Goal: Book appointment/travel/reservation

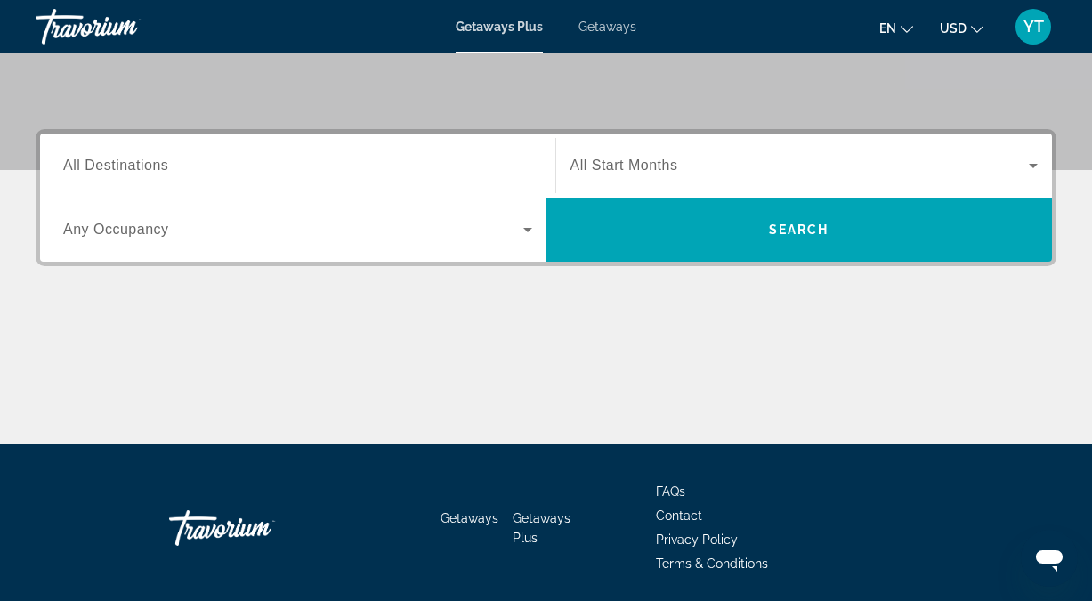
scroll to position [368, 0]
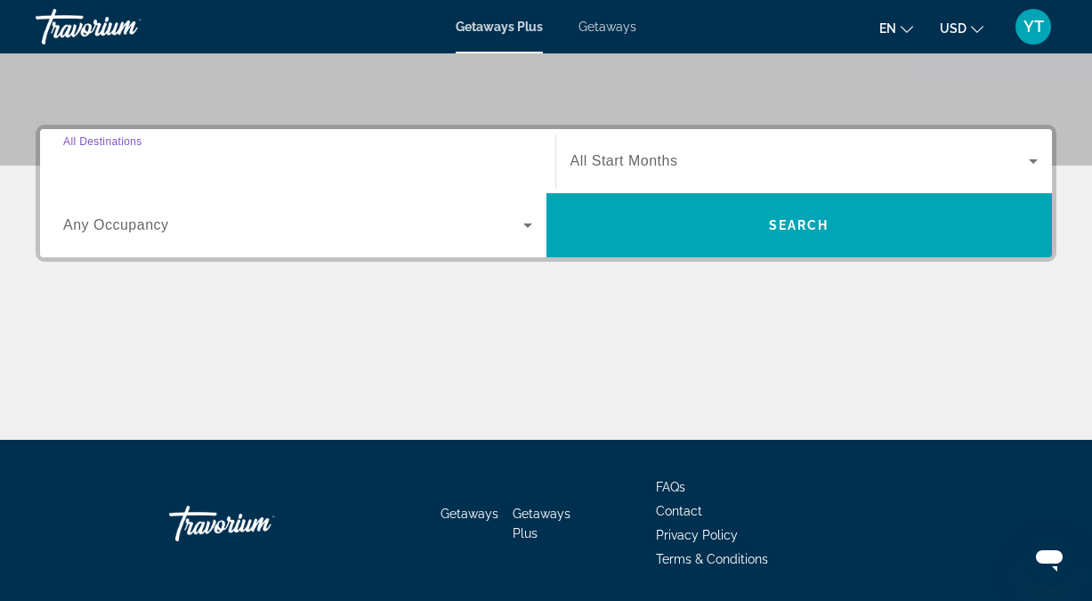
click at [172, 162] on input "Destination All Destinations" at bounding box center [297, 161] width 469 height 21
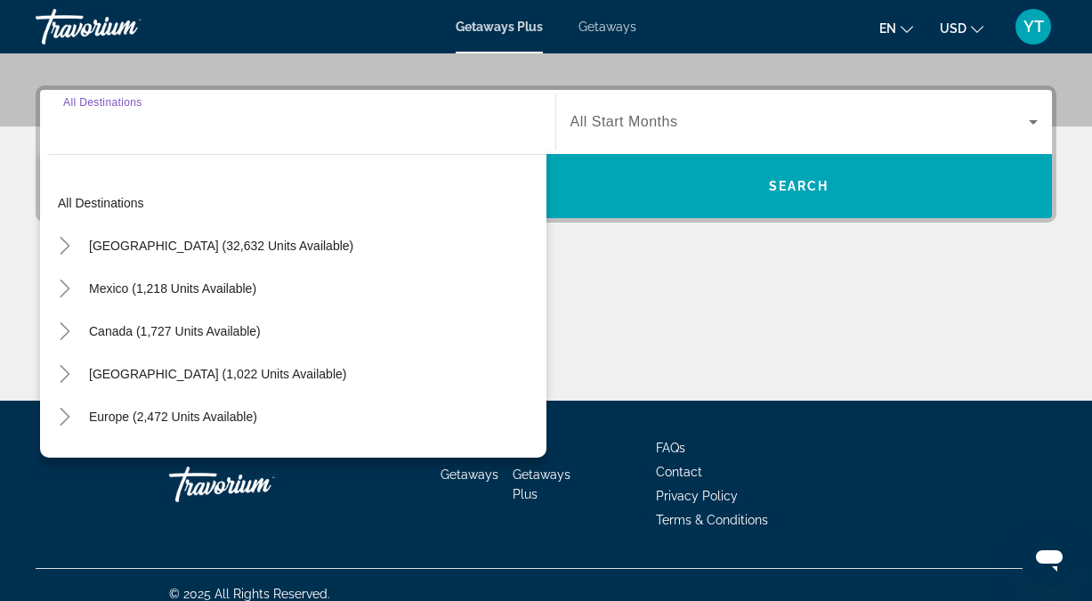
scroll to position [425, 0]
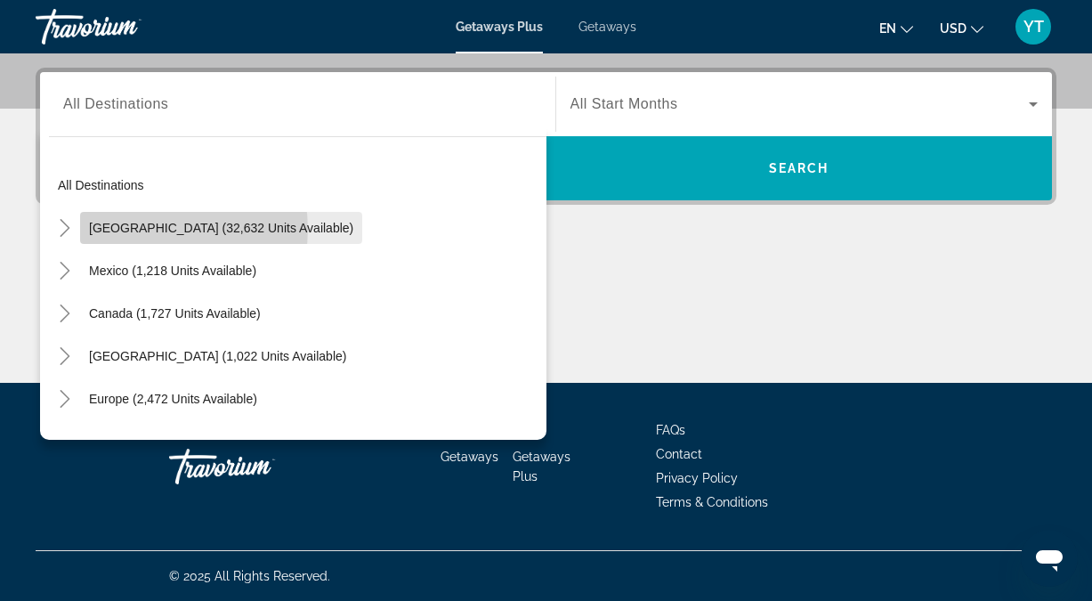
click at [150, 230] on span "[GEOGRAPHIC_DATA] (32,632 units available)" at bounding box center [221, 228] width 264 height 14
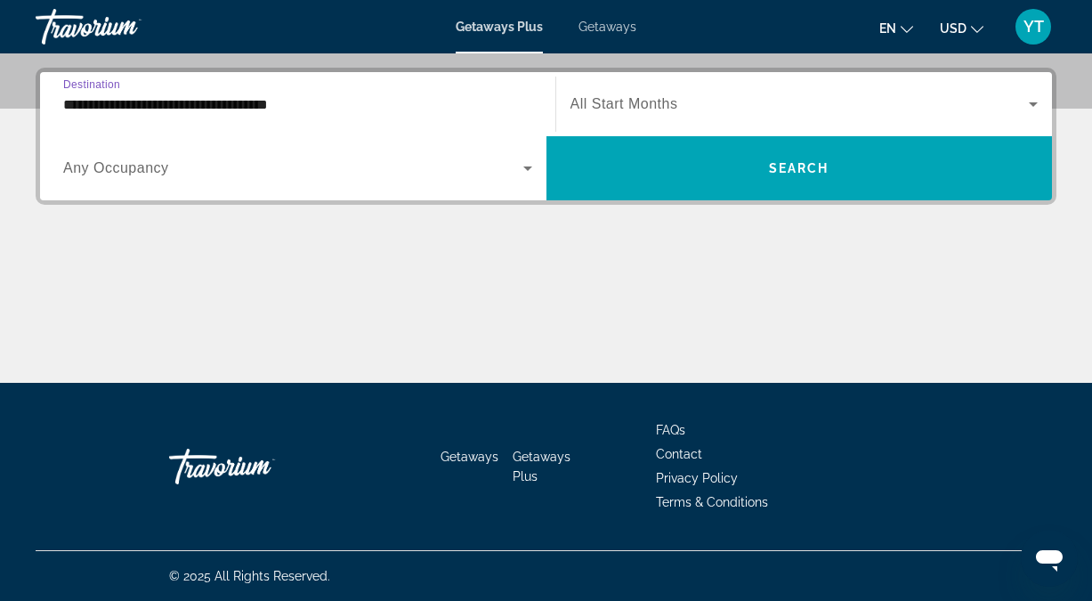
click at [327, 108] on input "**********" at bounding box center [297, 104] width 469 height 21
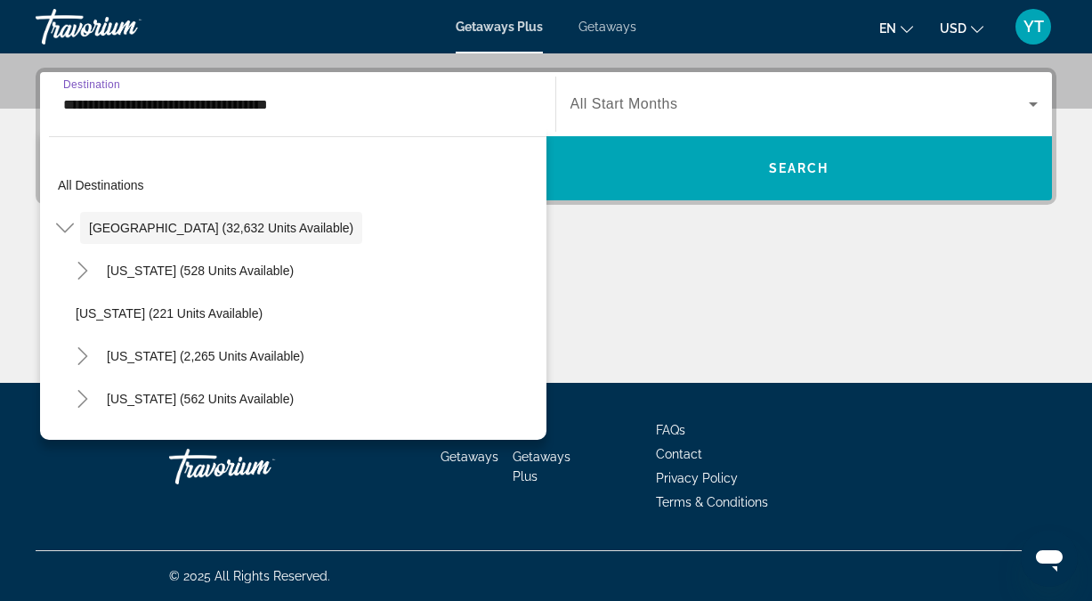
scroll to position [352, 0]
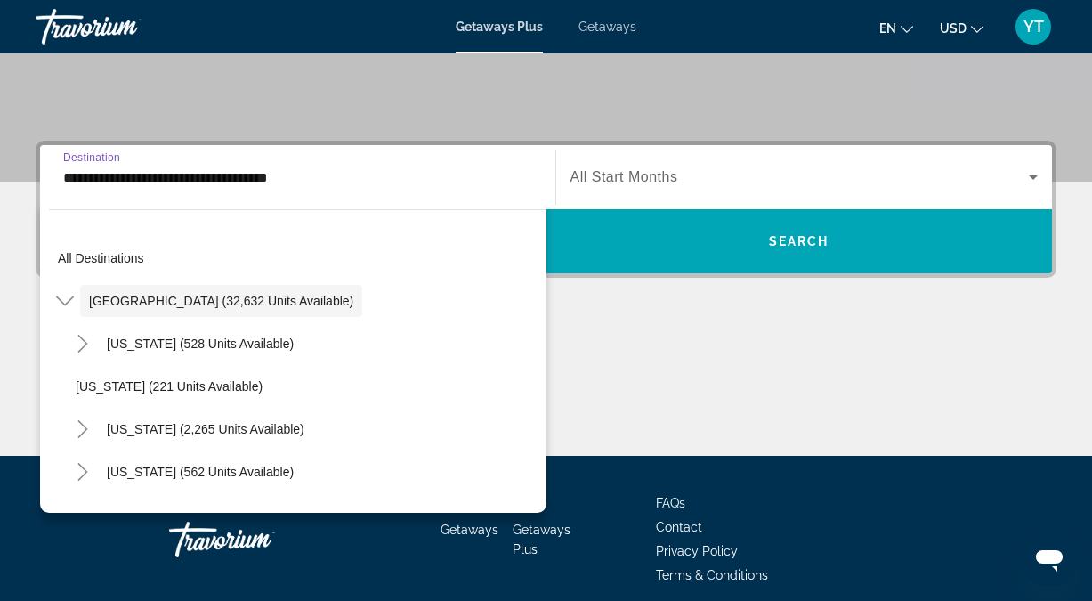
click at [334, 184] on input "**********" at bounding box center [297, 177] width 469 height 21
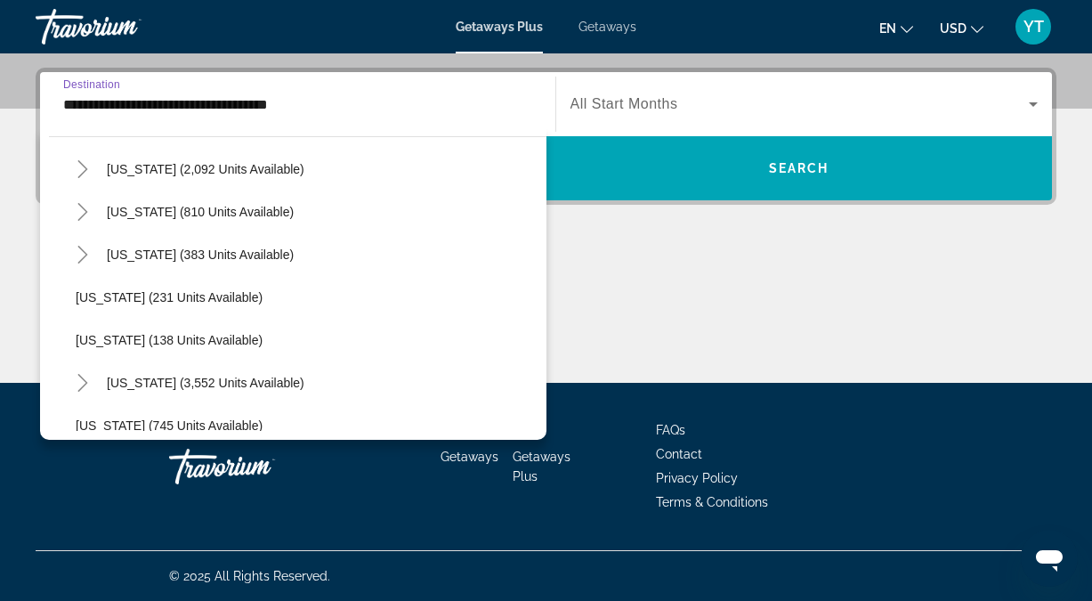
scroll to position [1385, 0]
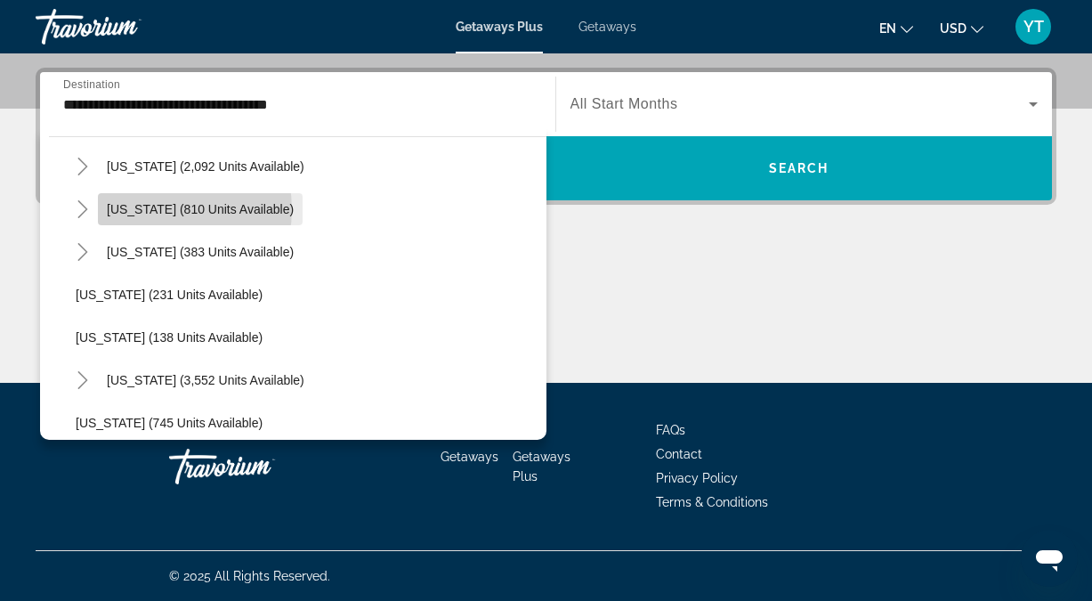
click at [158, 209] on span "[US_STATE] (810 units available)" at bounding box center [200, 209] width 187 height 14
type input "**********"
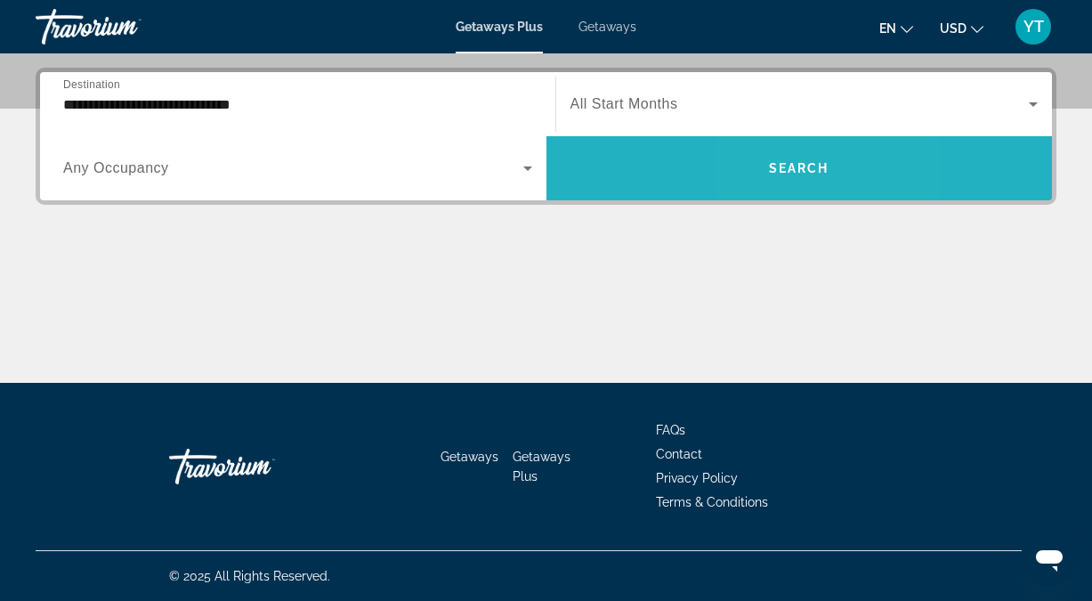
click at [772, 149] on span "Search widget" at bounding box center [799, 168] width 506 height 43
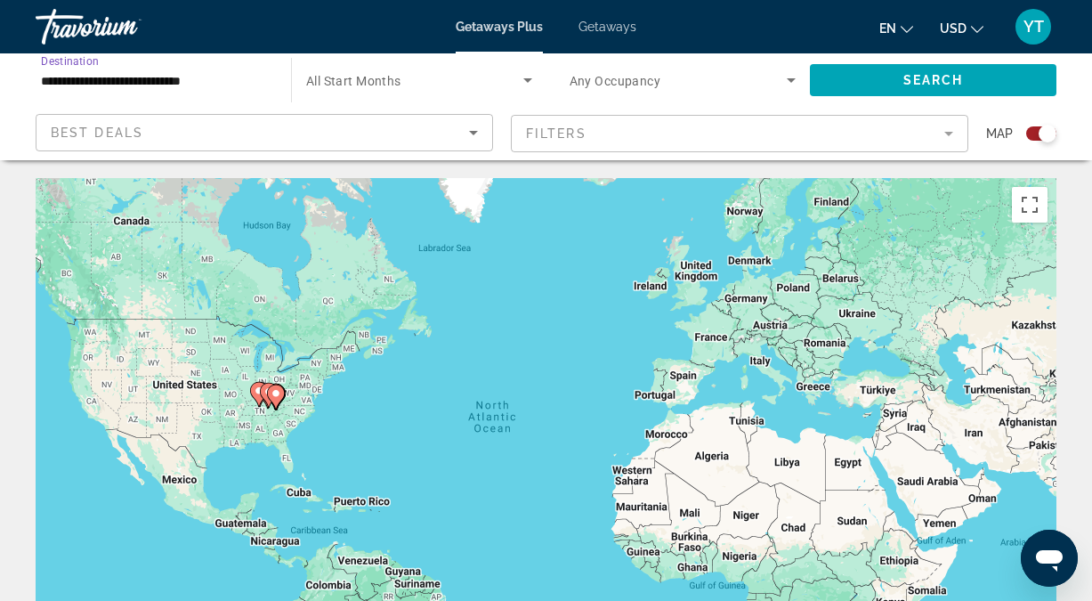
click at [207, 82] on input "**********" at bounding box center [154, 80] width 227 height 21
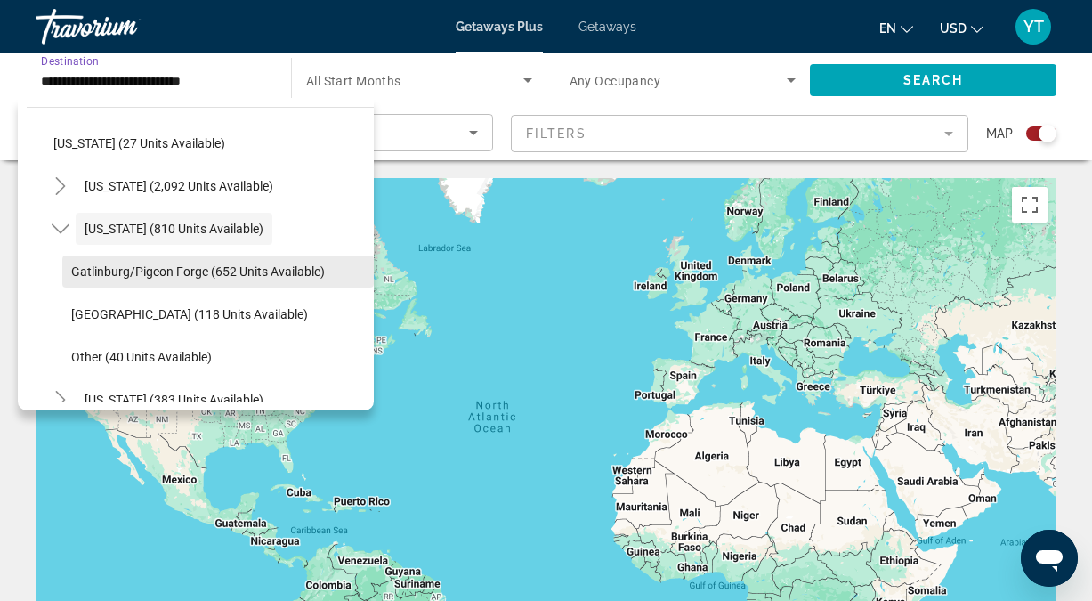
scroll to position [1351, 0]
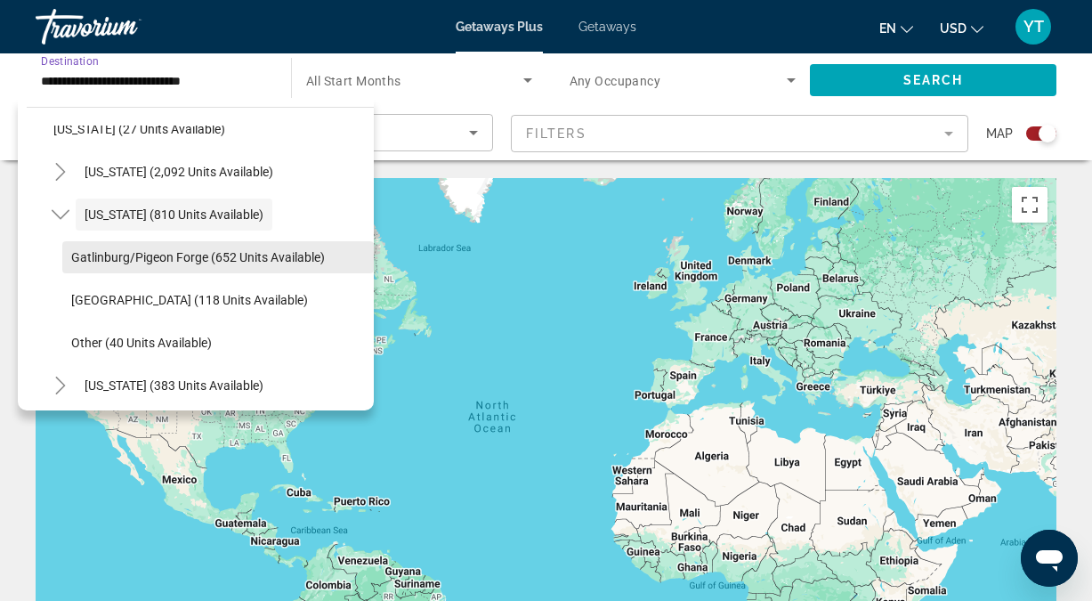
click at [240, 304] on span "Search widget" at bounding box center [217, 299] width 311 height 43
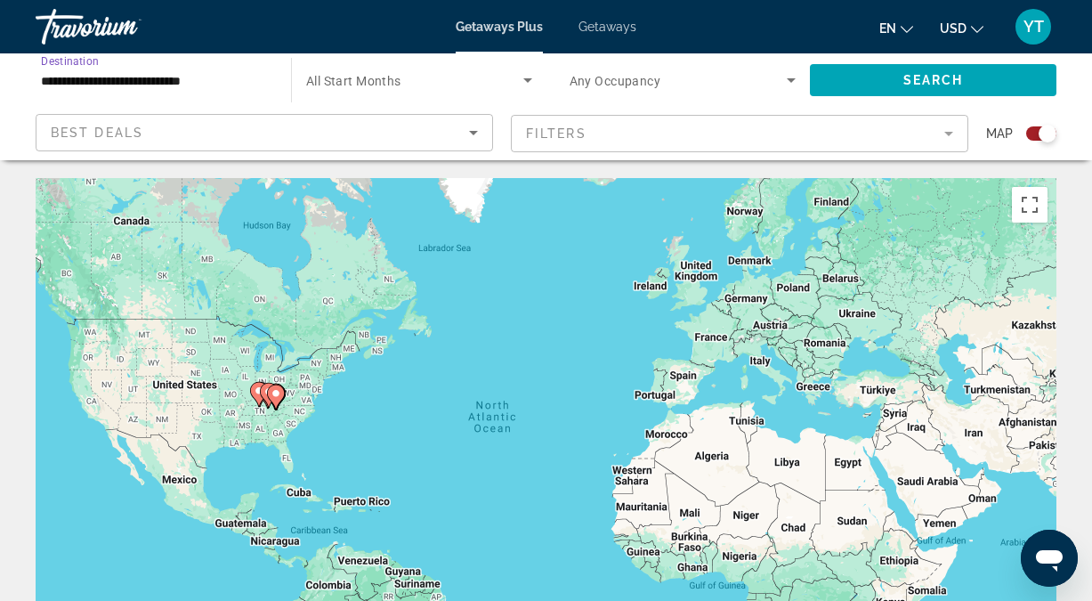
click at [240, 304] on div "To activate drag with keyboard, press Alt + Enter. Once in keyboard drag state,…" at bounding box center [546, 445] width 1020 height 534
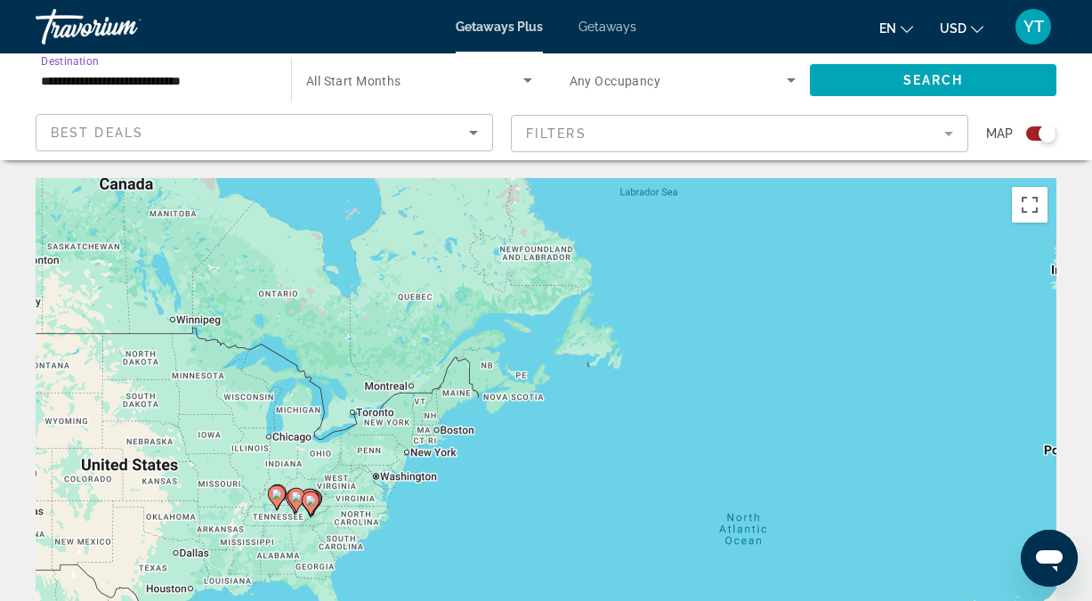
click at [183, 79] on input "**********" at bounding box center [154, 80] width 227 height 21
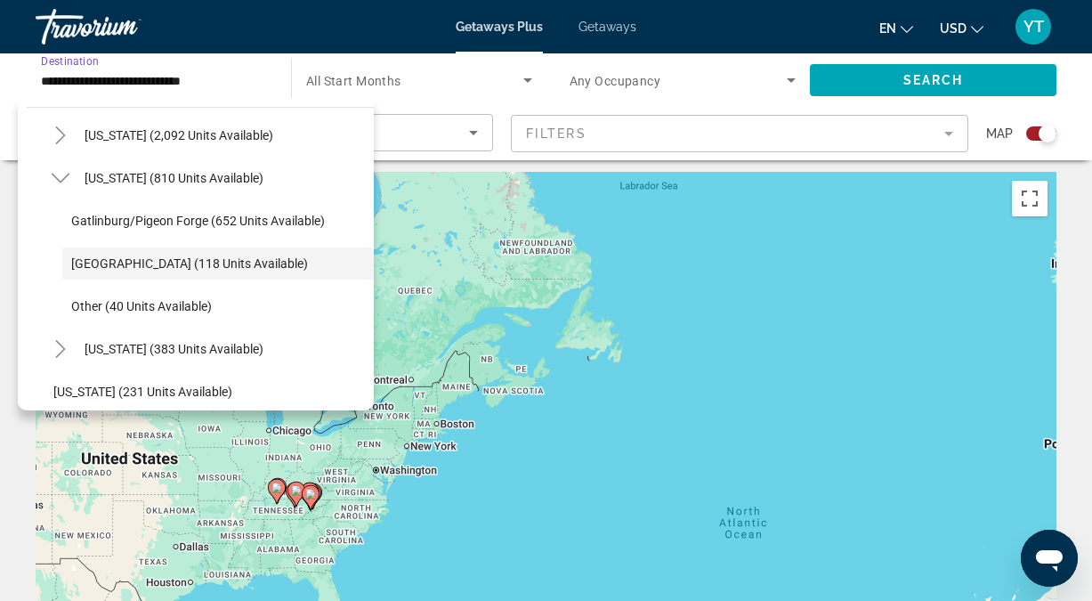
scroll to position [8, 0]
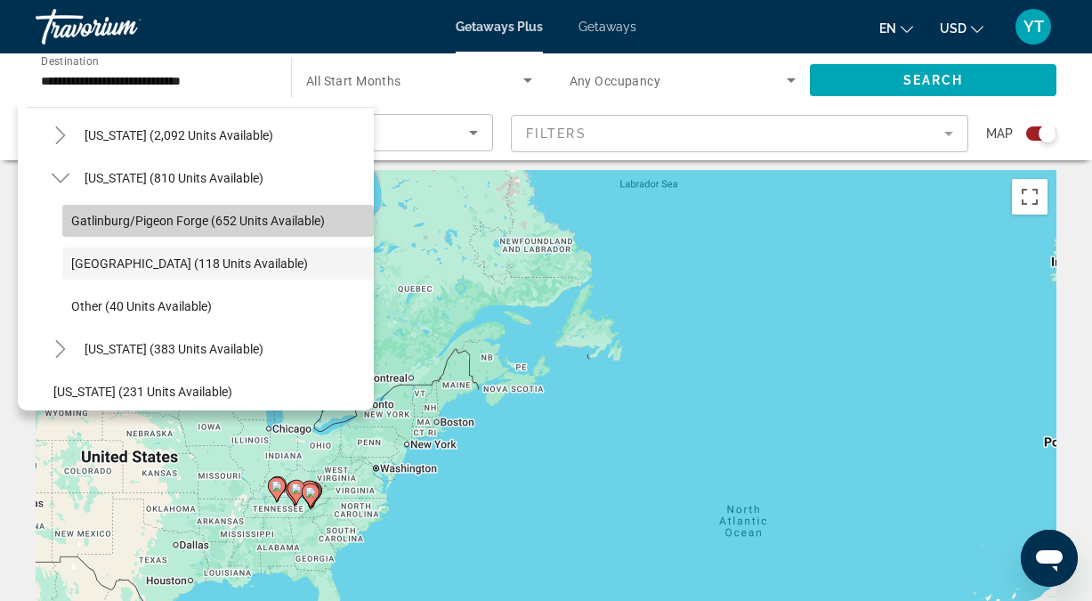
click at [219, 219] on span "Gatlinburg/Pigeon Forge (652 units available)" at bounding box center [198, 221] width 254 height 14
type input "**********"
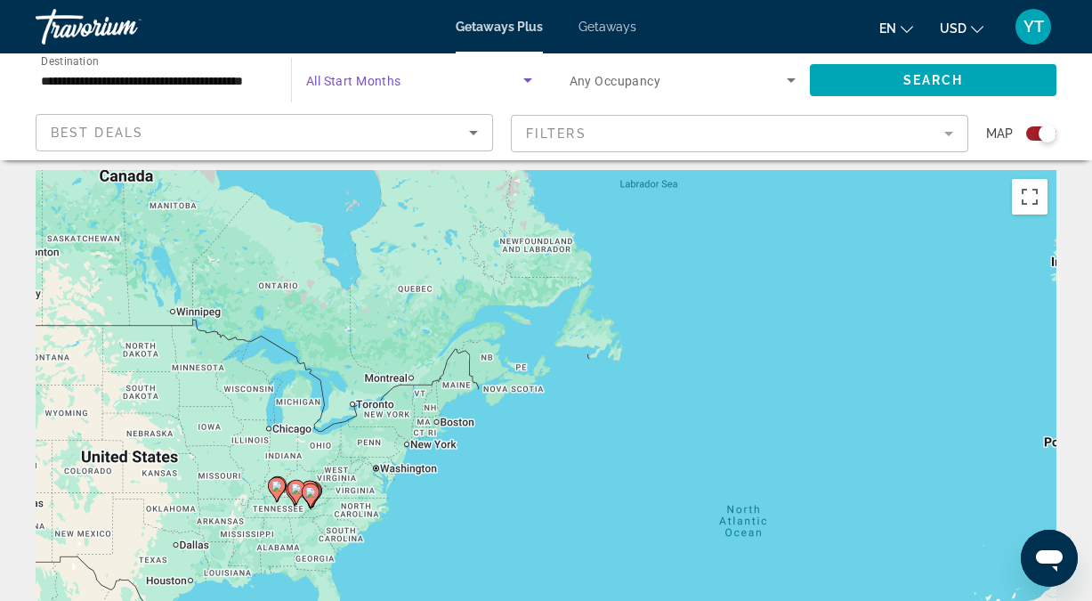
click at [463, 80] on span "Search widget" at bounding box center [414, 79] width 217 height 21
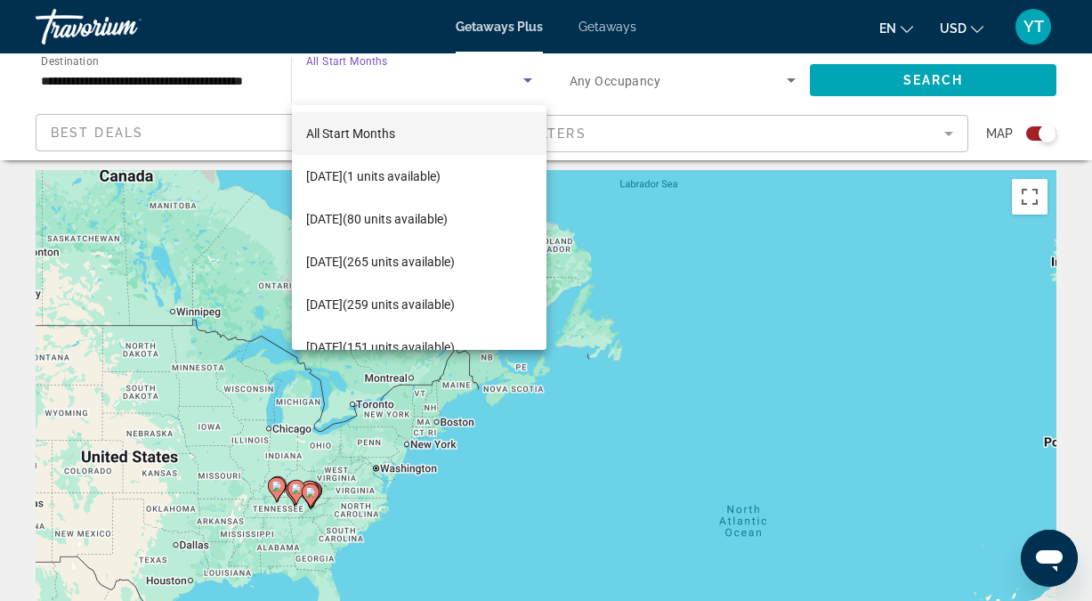
click at [661, 90] on div at bounding box center [546, 300] width 1092 height 601
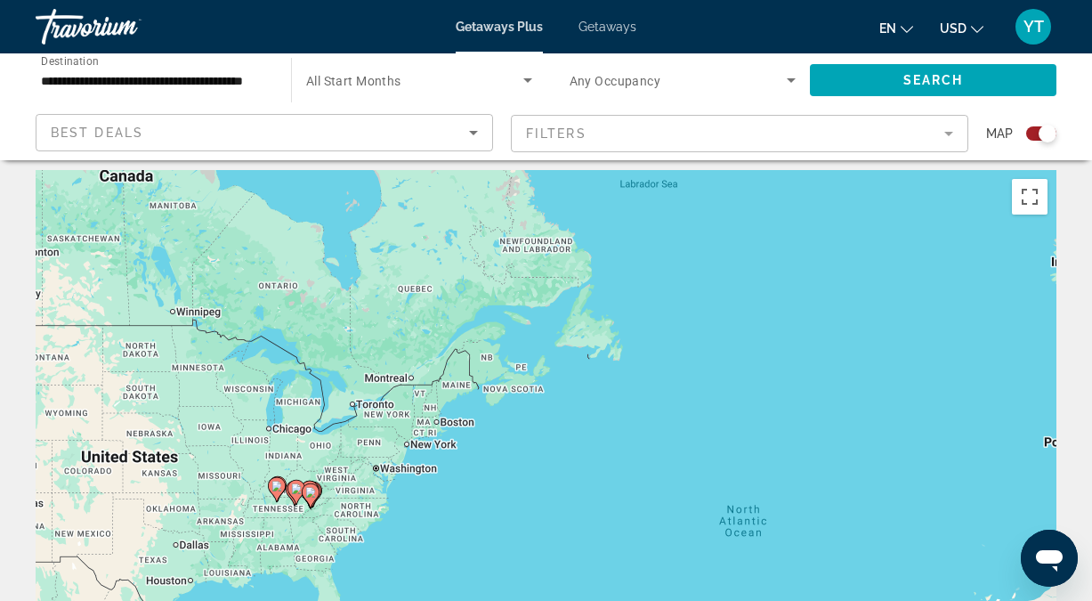
click at [378, 79] on span "All Start Months" at bounding box center [353, 81] width 95 height 14
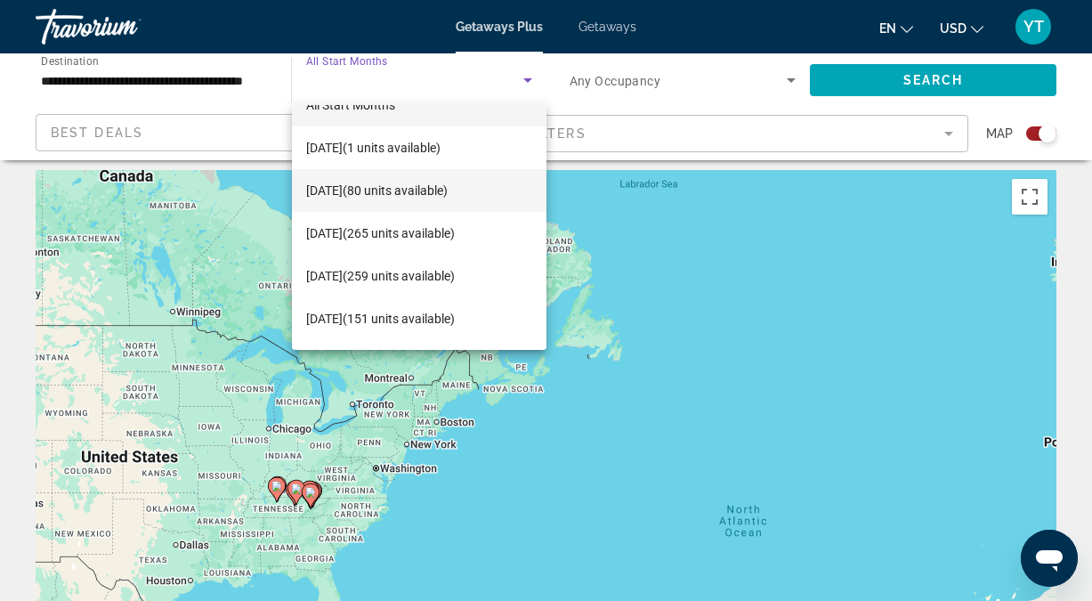
scroll to position [0, 0]
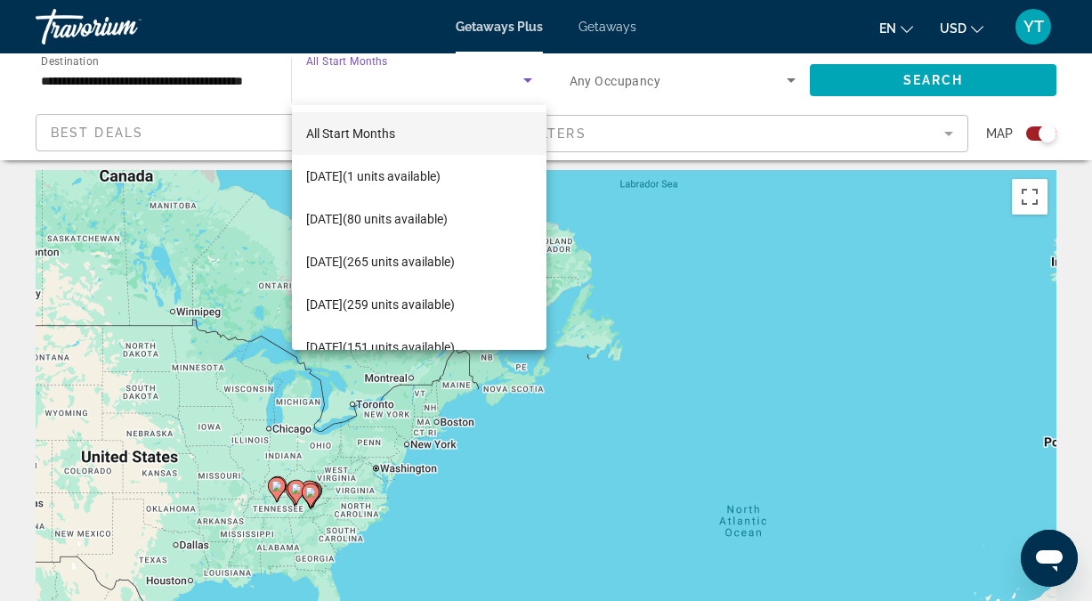
click at [706, 76] on div at bounding box center [546, 300] width 1092 height 601
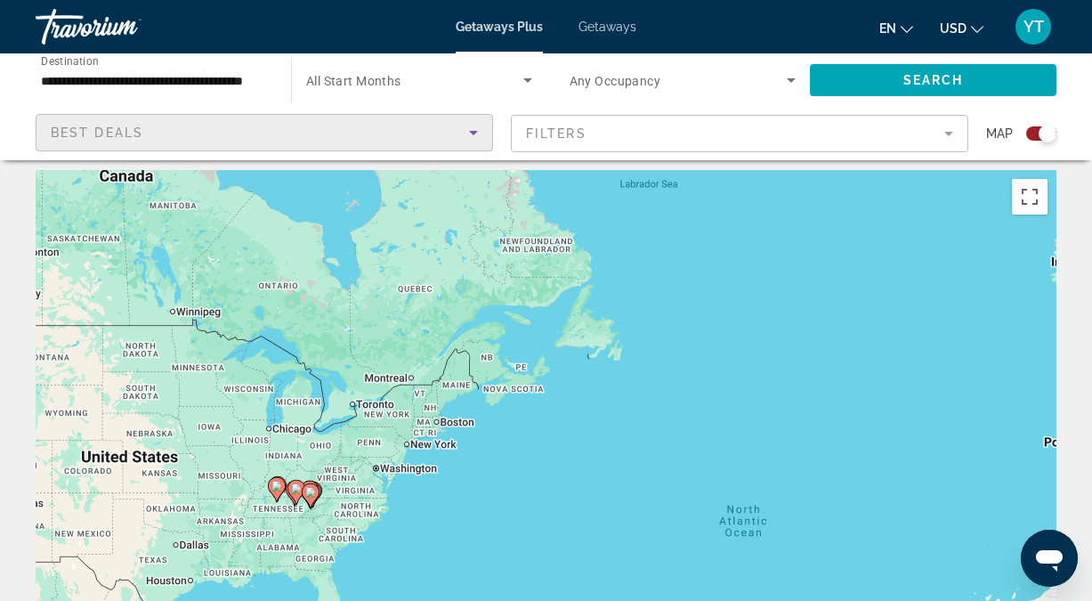
click at [475, 132] on icon "Sort by" at bounding box center [473, 133] width 9 height 4
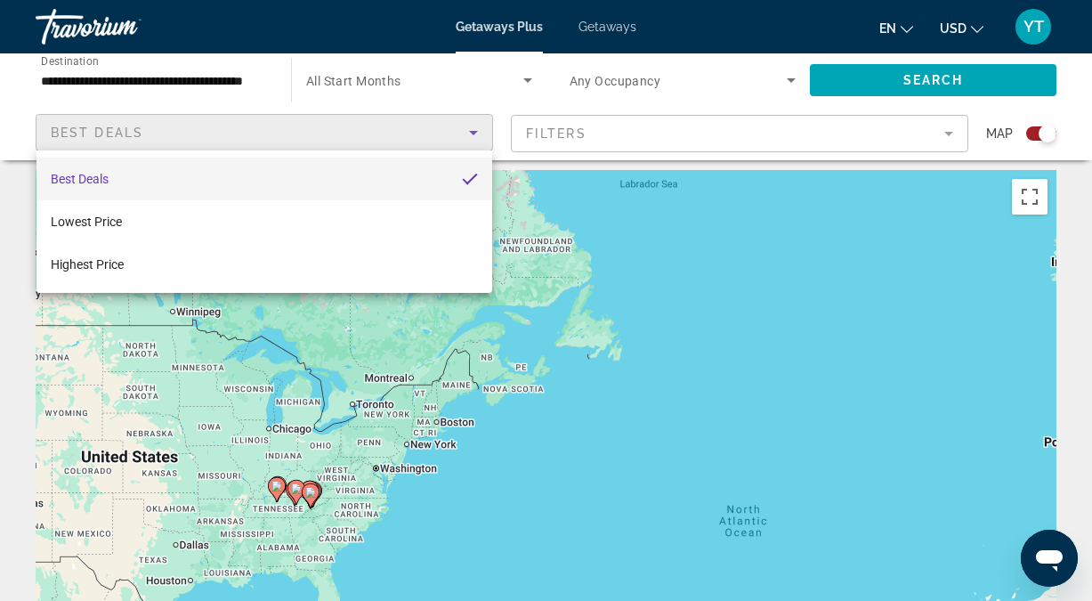
click at [467, 82] on div at bounding box center [546, 300] width 1092 height 601
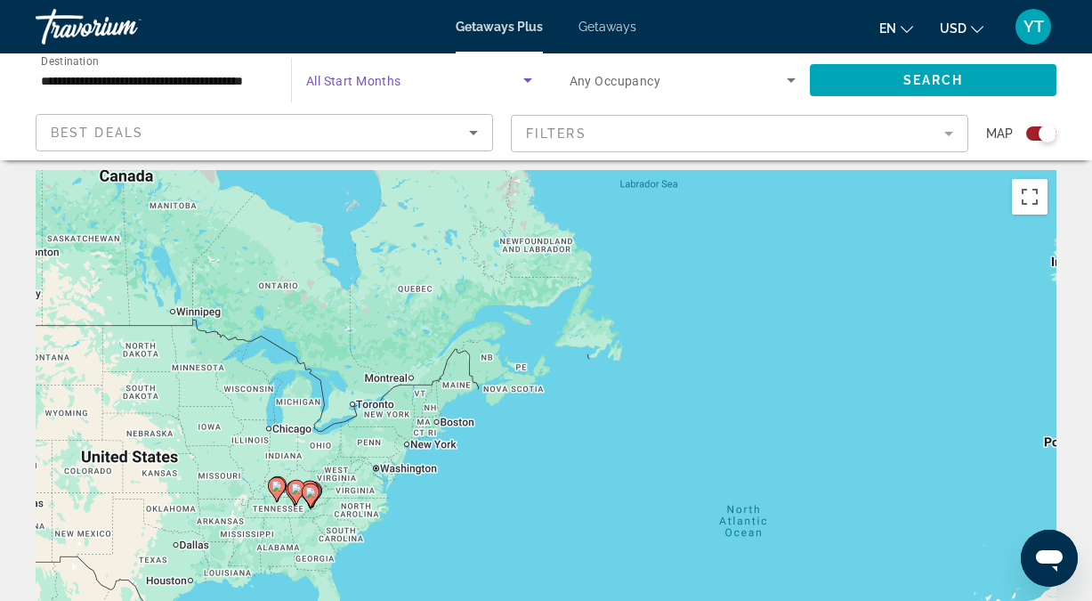
click at [528, 77] on icon "Search widget" at bounding box center [527, 79] width 21 height 21
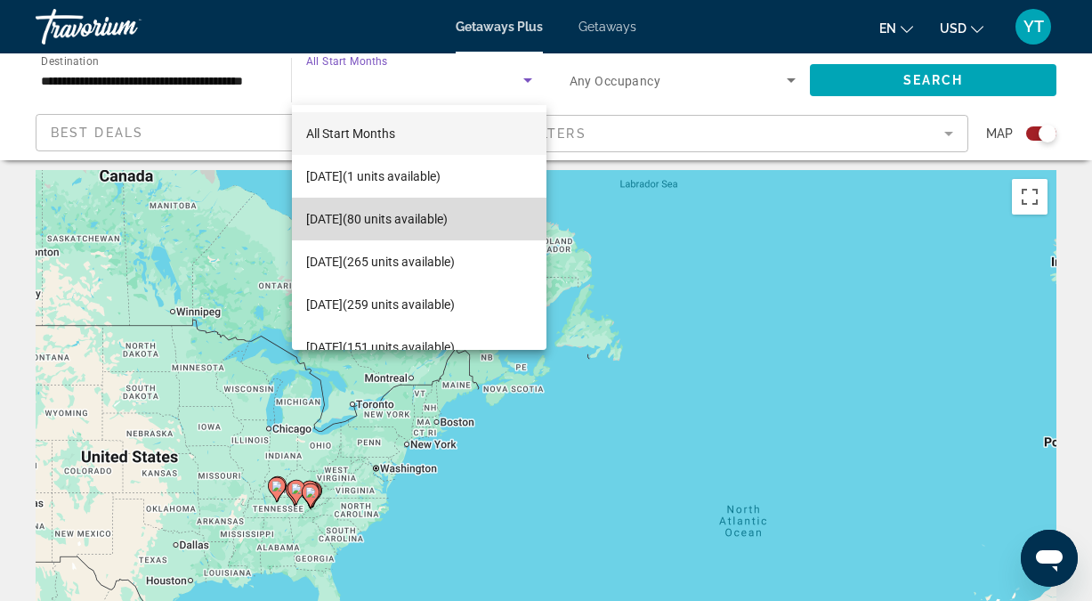
click at [434, 213] on span "[DATE] (80 units available)" at bounding box center [376, 218] width 141 height 21
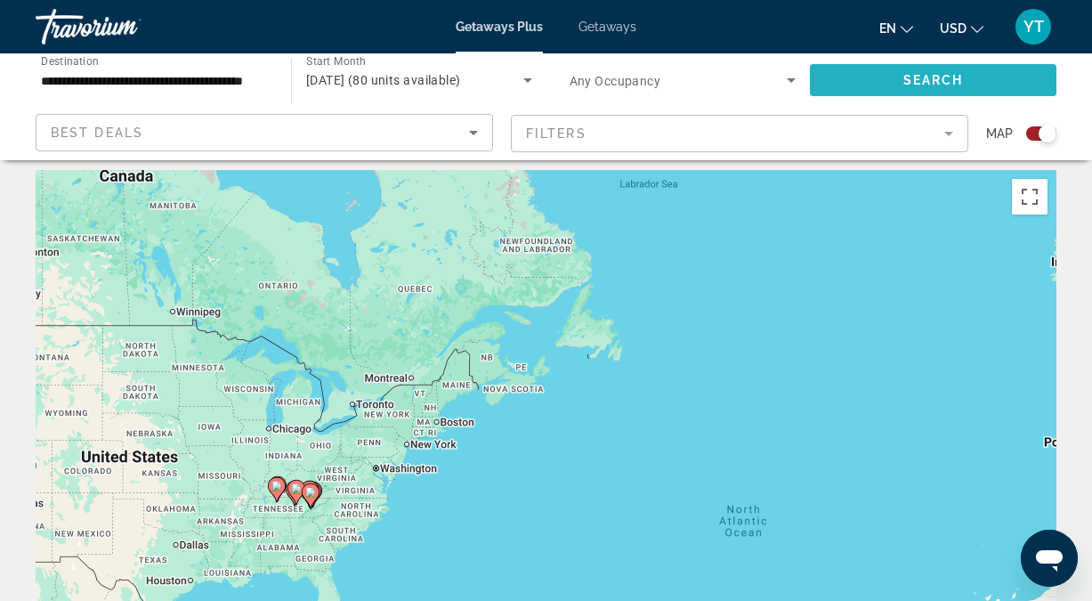
click at [931, 78] on span "Search" at bounding box center [933, 80] width 61 height 14
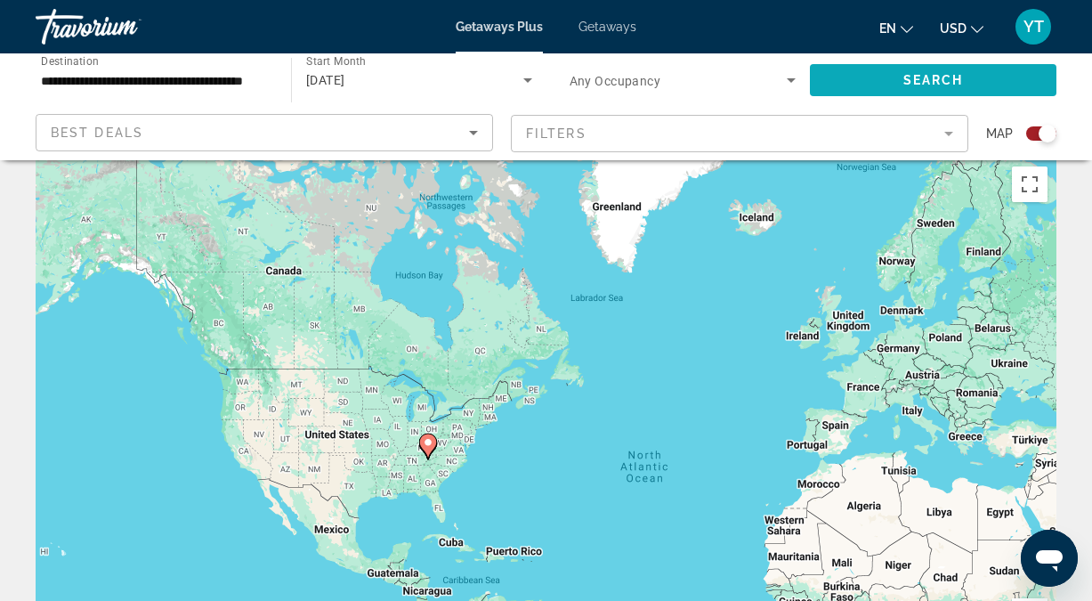
scroll to position [24, 0]
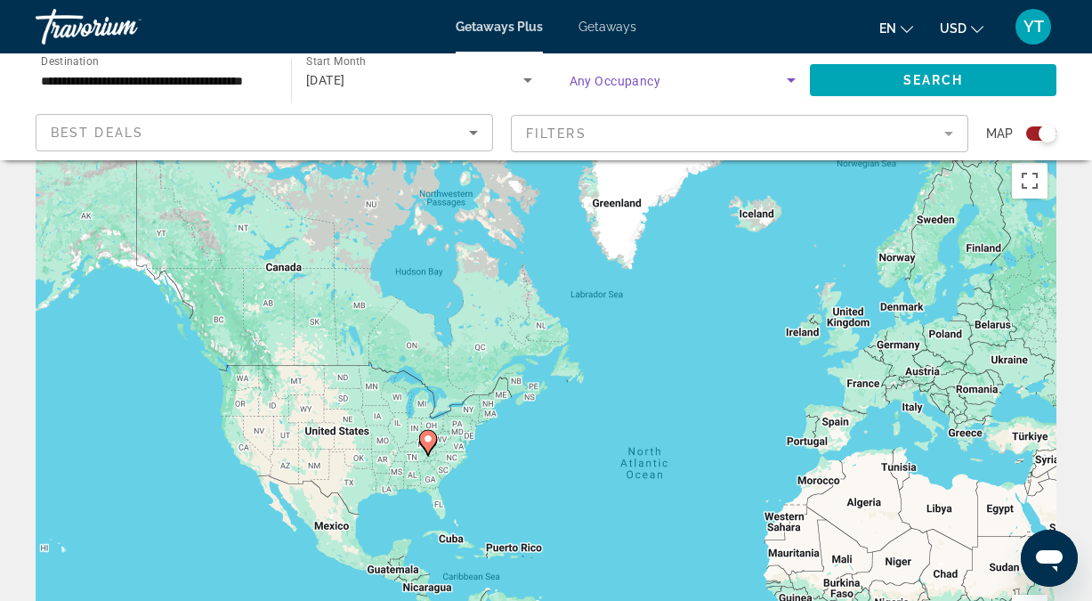
click at [795, 83] on icon "Search widget" at bounding box center [790, 79] width 21 height 21
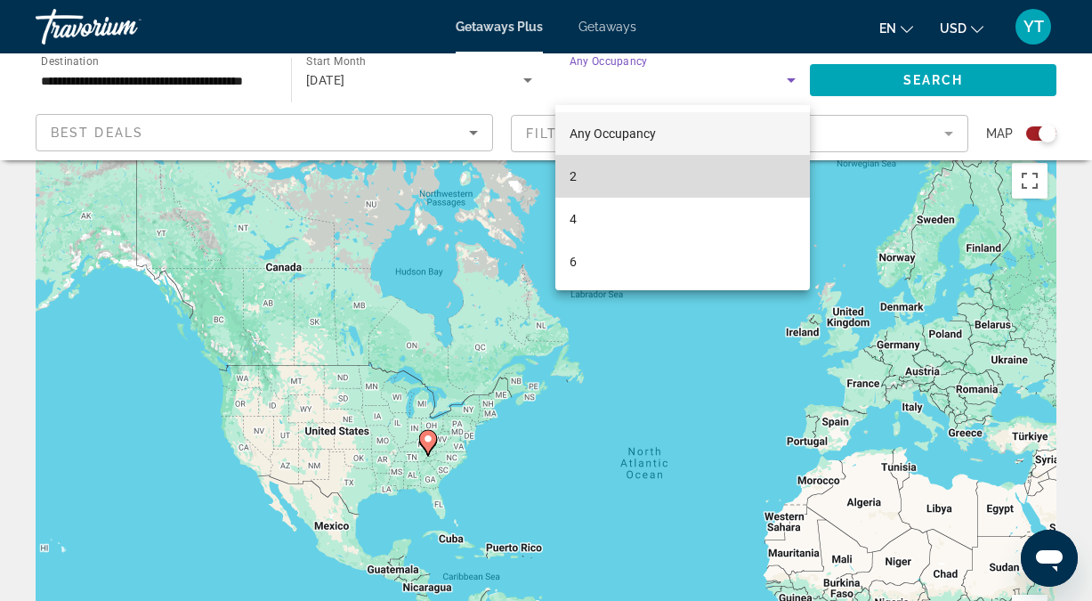
click at [701, 165] on mat-option "2" at bounding box center [682, 176] width 255 height 43
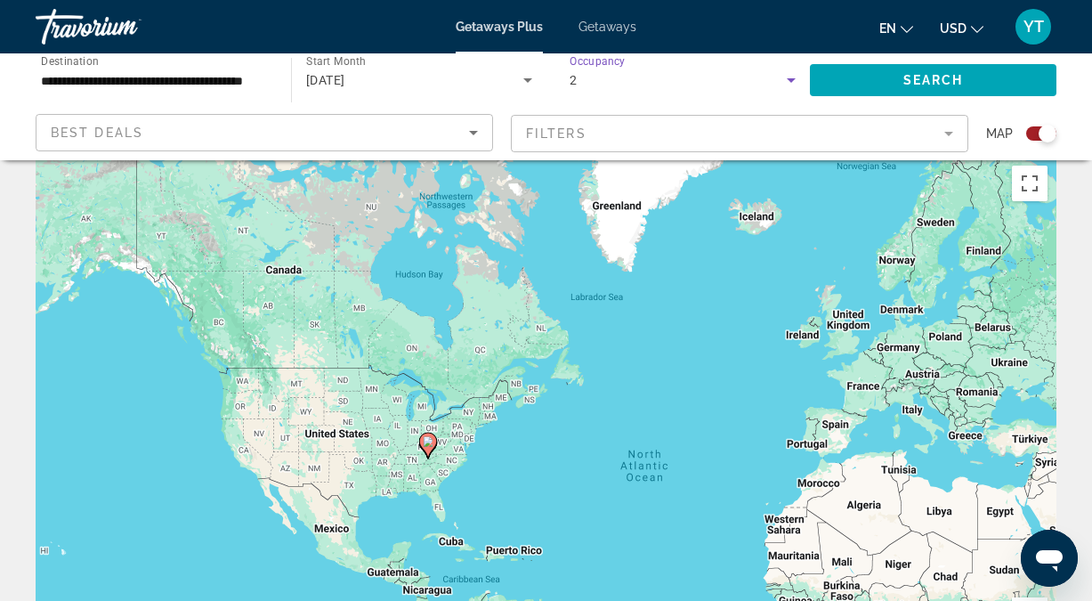
scroll to position [0, 0]
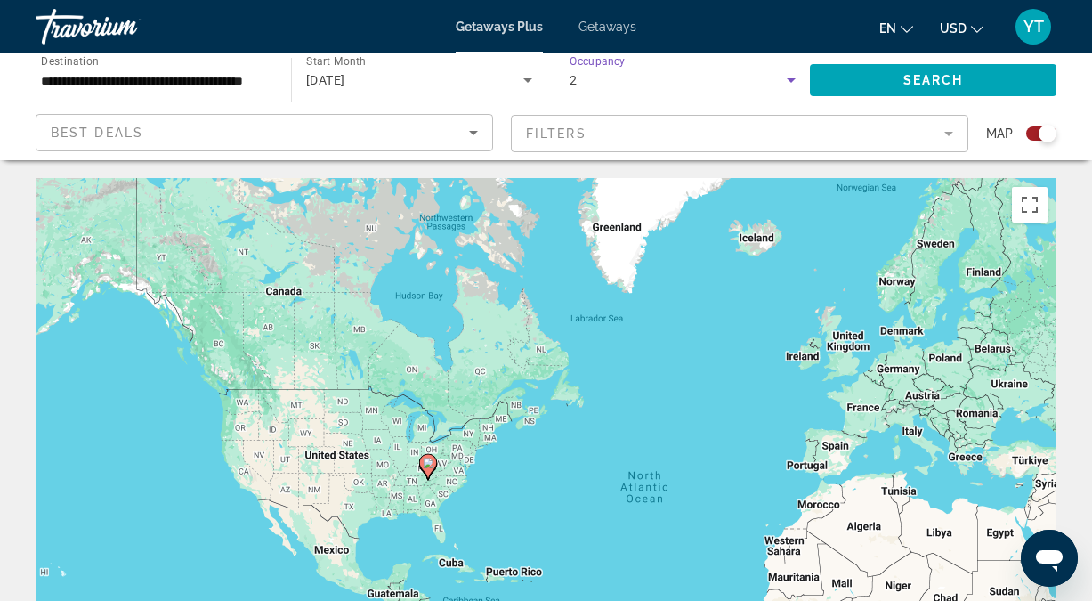
click at [795, 80] on icon "Search widget" at bounding box center [790, 79] width 21 height 21
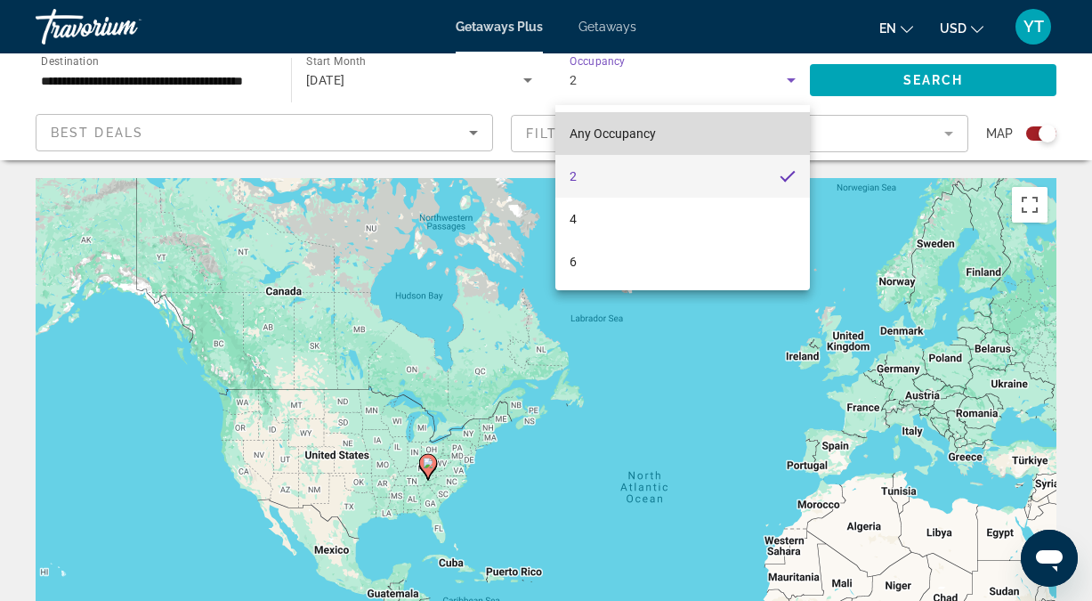
click at [734, 142] on mat-option "Any Occupancy" at bounding box center [682, 133] width 255 height 43
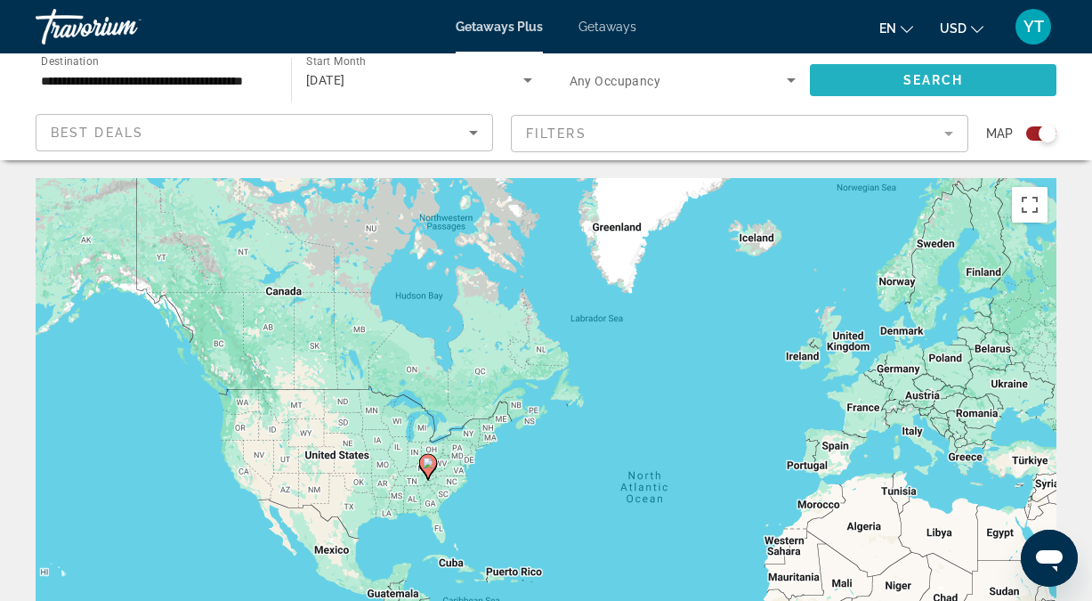
click at [919, 76] on span "Search" at bounding box center [933, 80] width 61 height 14
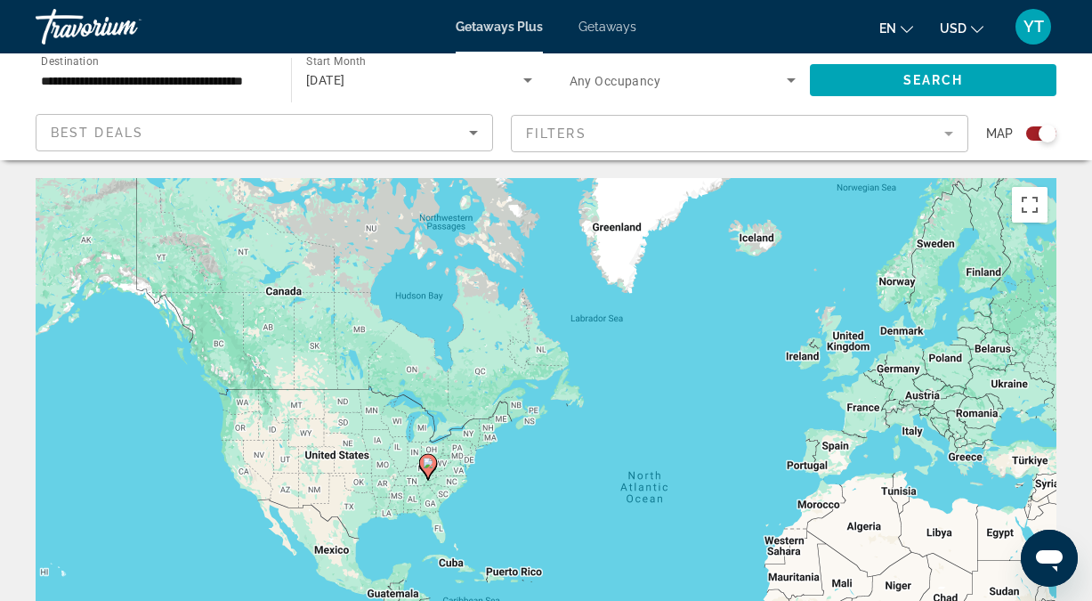
click at [1042, 138] on div "Search widget" at bounding box center [1047, 134] width 18 height 18
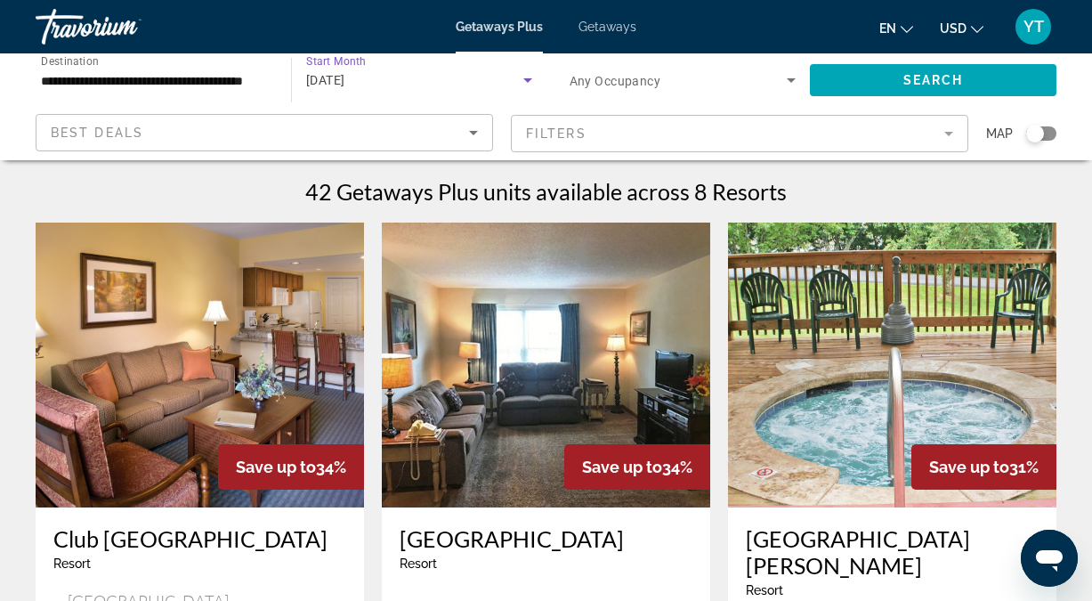
click at [528, 79] on icon "Search widget" at bounding box center [527, 80] width 9 height 4
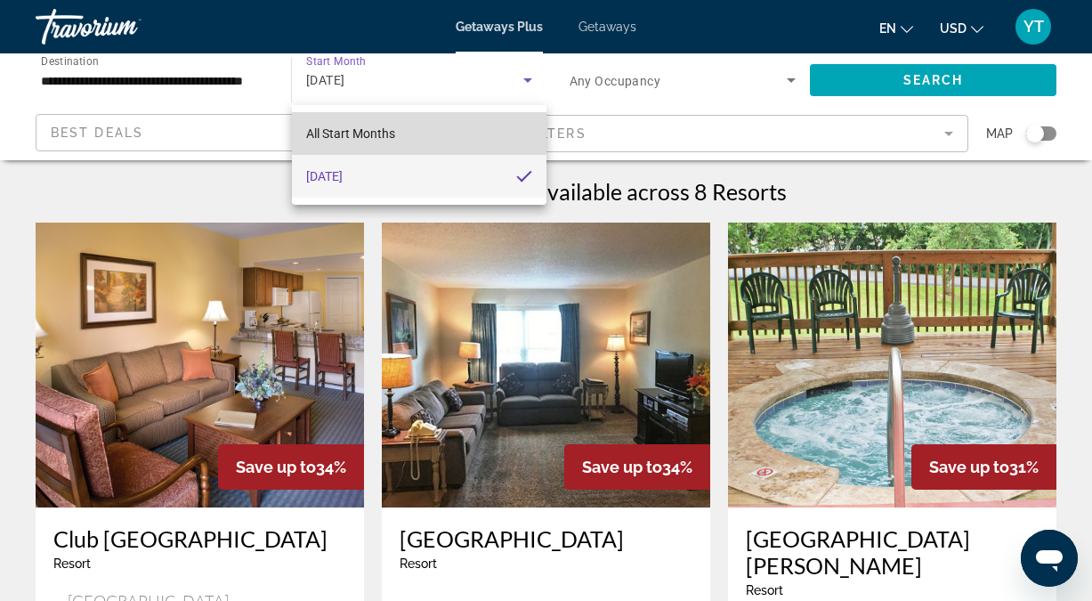
click at [404, 136] on mat-option "All Start Months" at bounding box center [419, 133] width 254 height 43
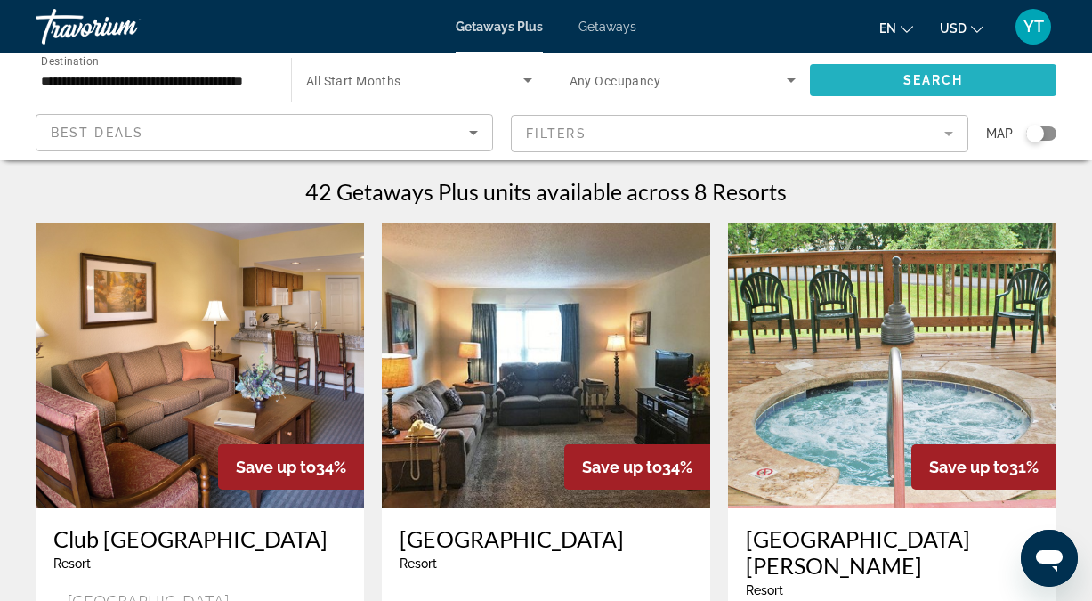
click at [908, 77] on span "Search" at bounding box center [933, 80] width 61 height 14
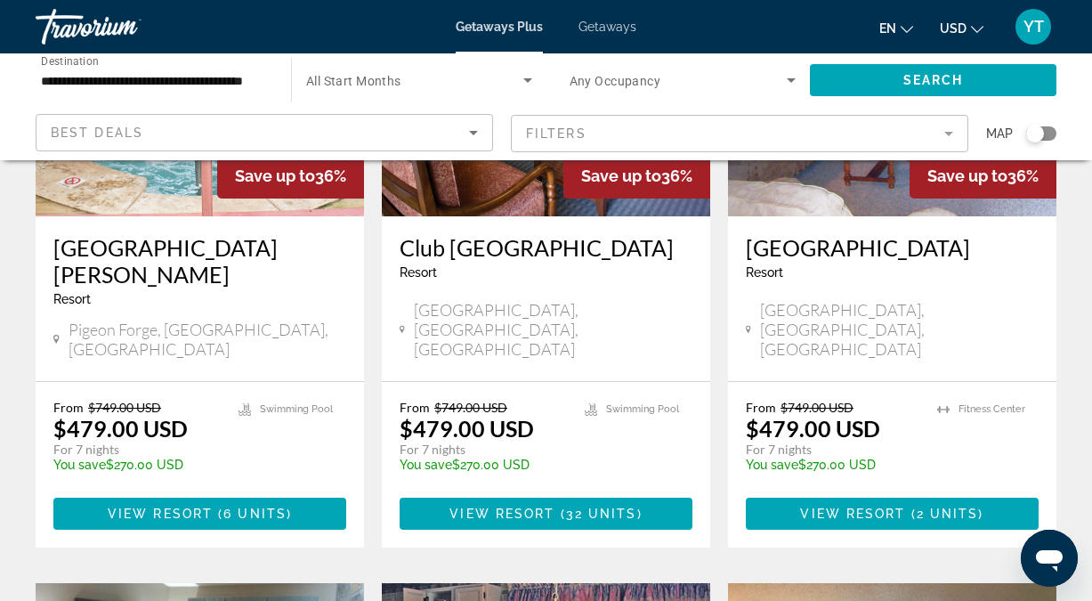
scroll to position [305, 0]
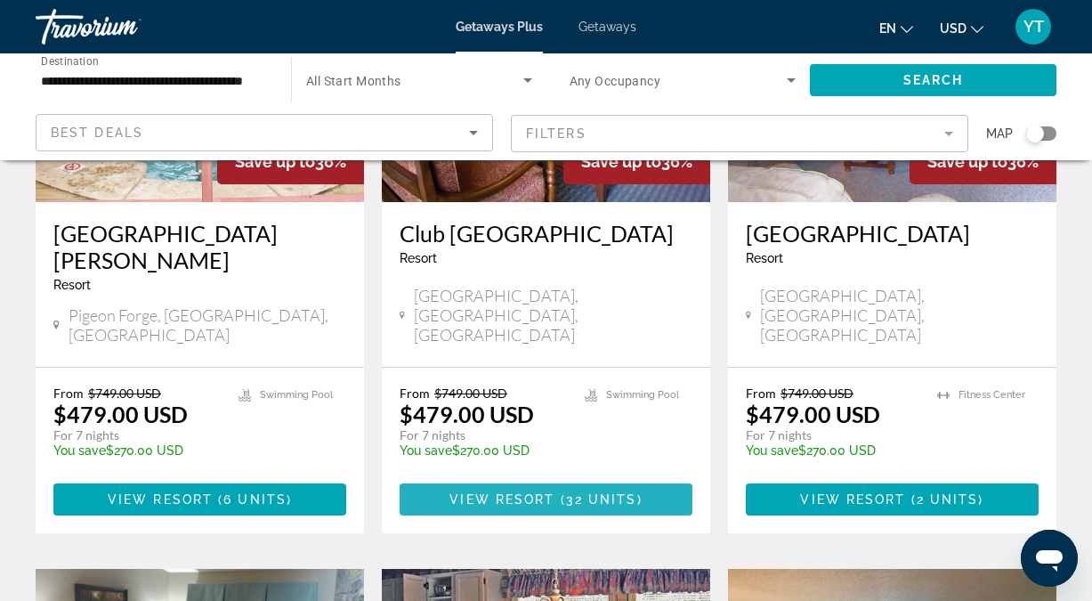
click at [573, 492] on span "32 units" at bounding box center [601, 499] width 71 height 14
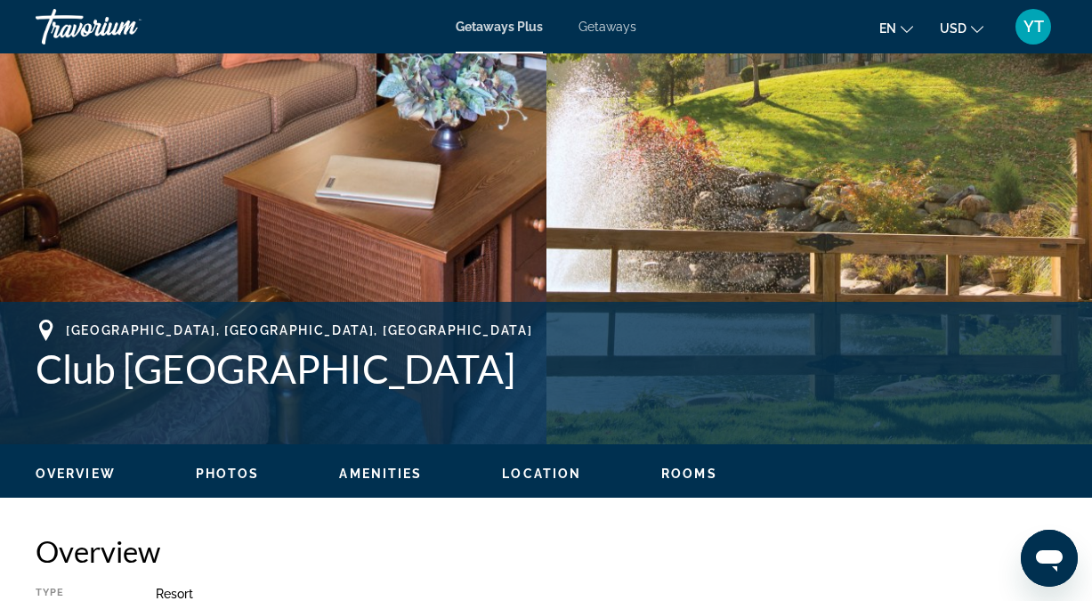
scroll to position [463, 0]
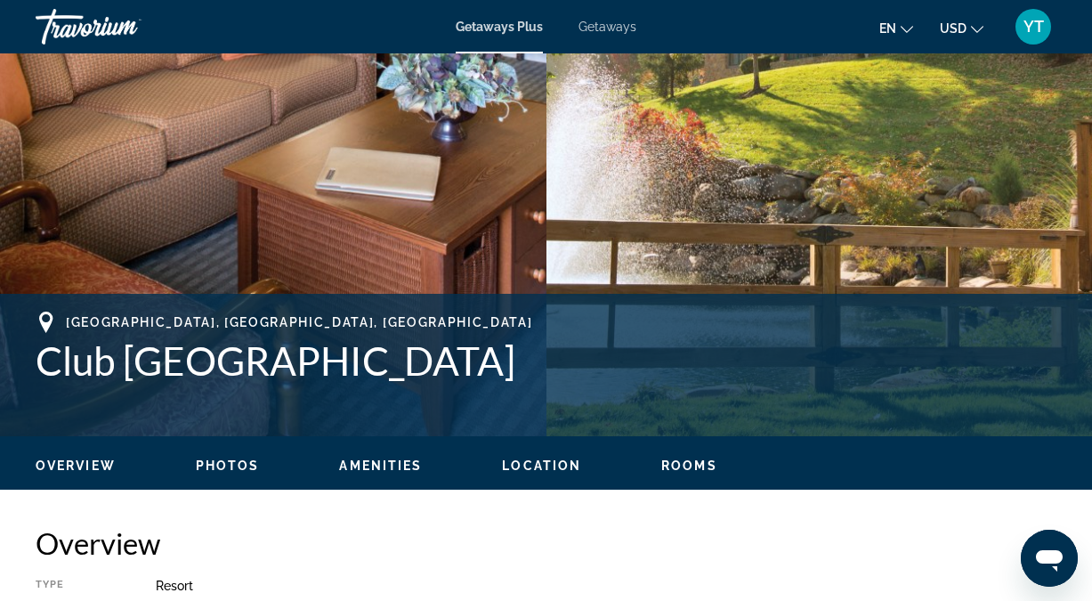
click at [573, 357] on h1 "Club [GEOGRAPHIC_DATA]" at bounding box center [546, 360] width 1020 height 46
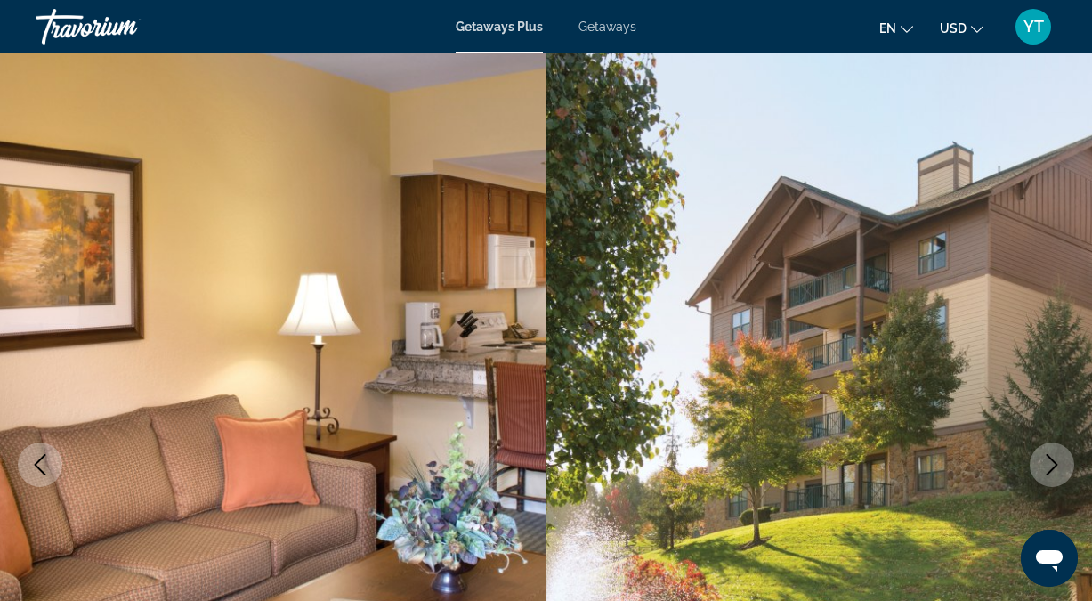
scroll to position [0, 0]
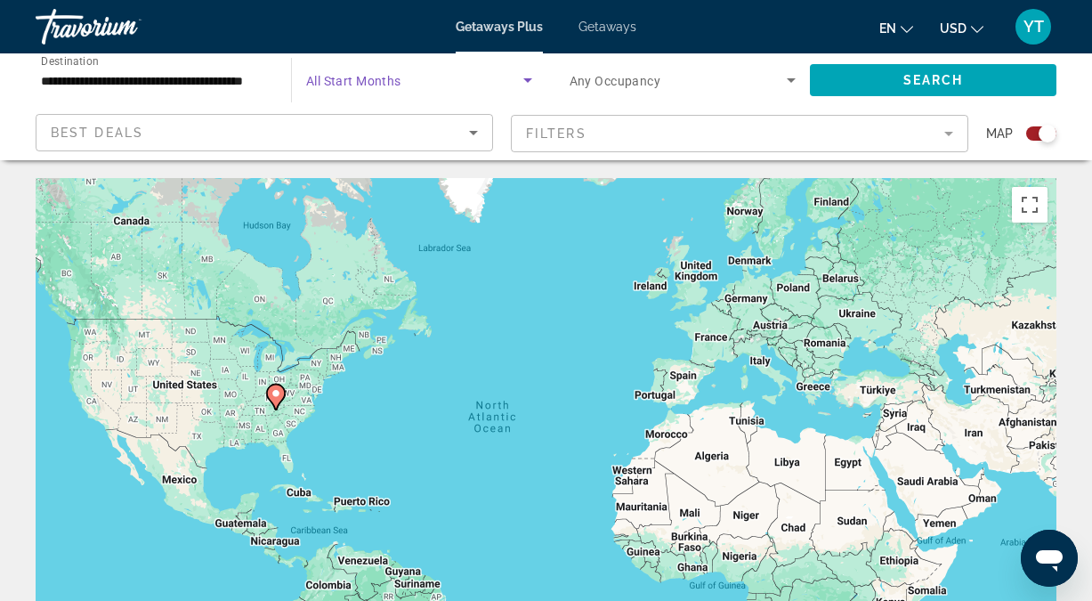
click at [529, 79] on icon "Search widget" at bounding box center [527, 80] width 9 height 4
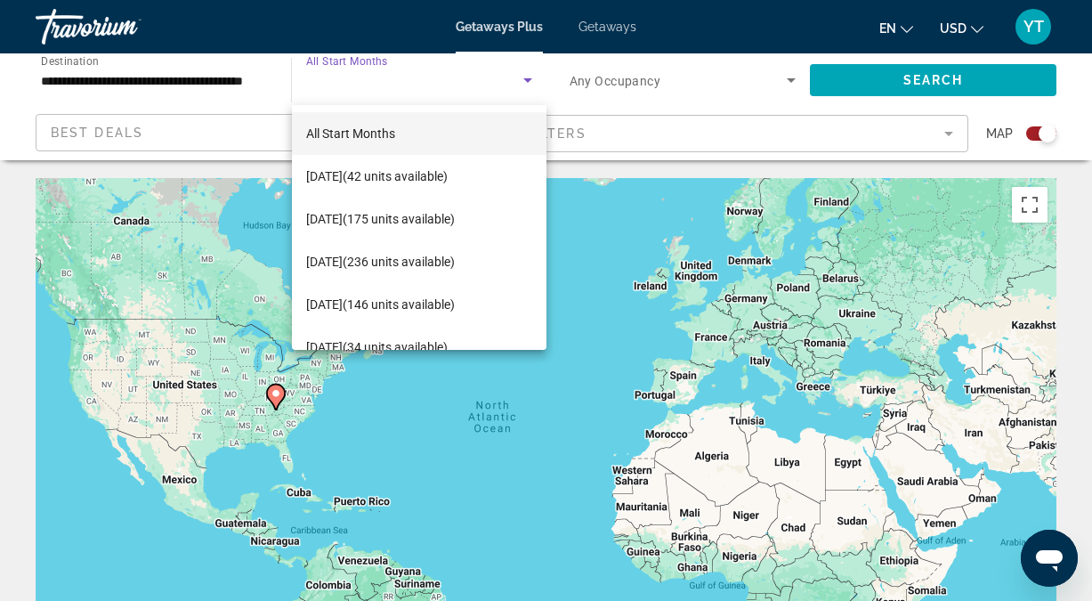
click at [599, 230] on div at bounding box center [546, 300] width 1092 height 601
